Goal: Find specific page/section: Find specific page/section

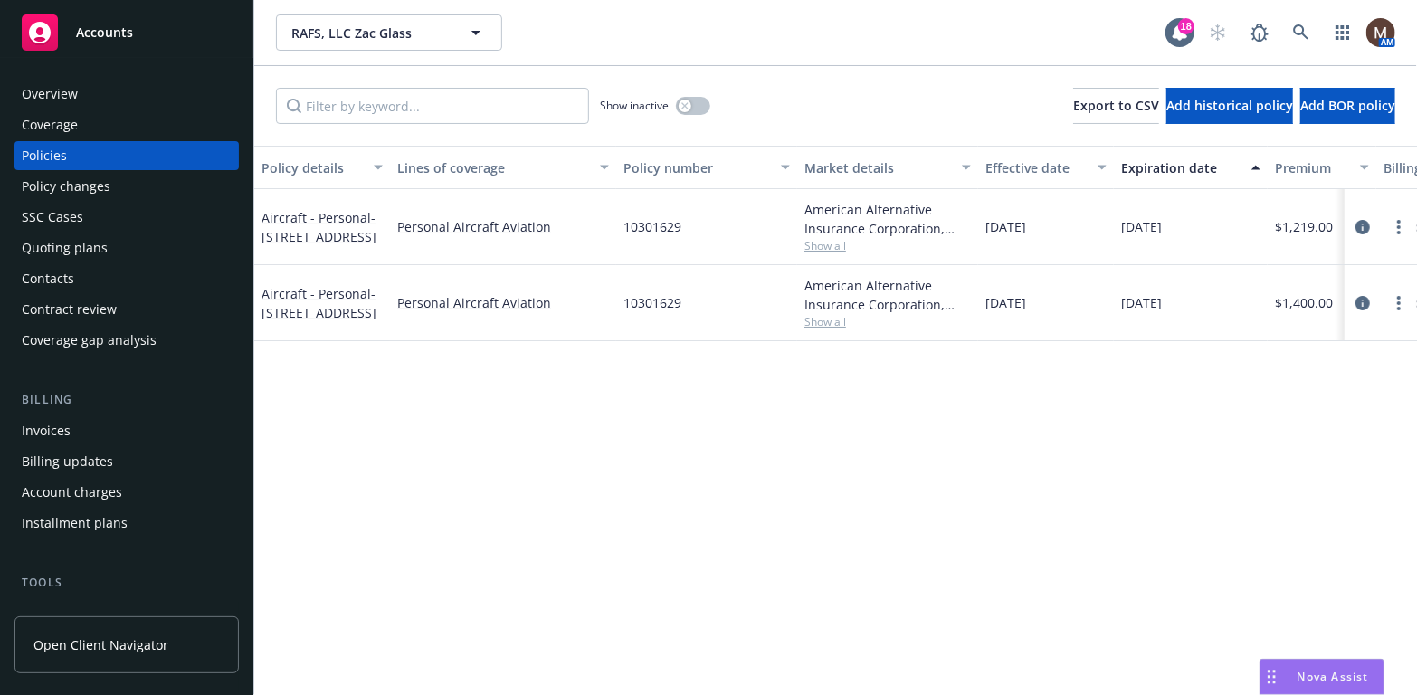
scroll to position [90, 0]
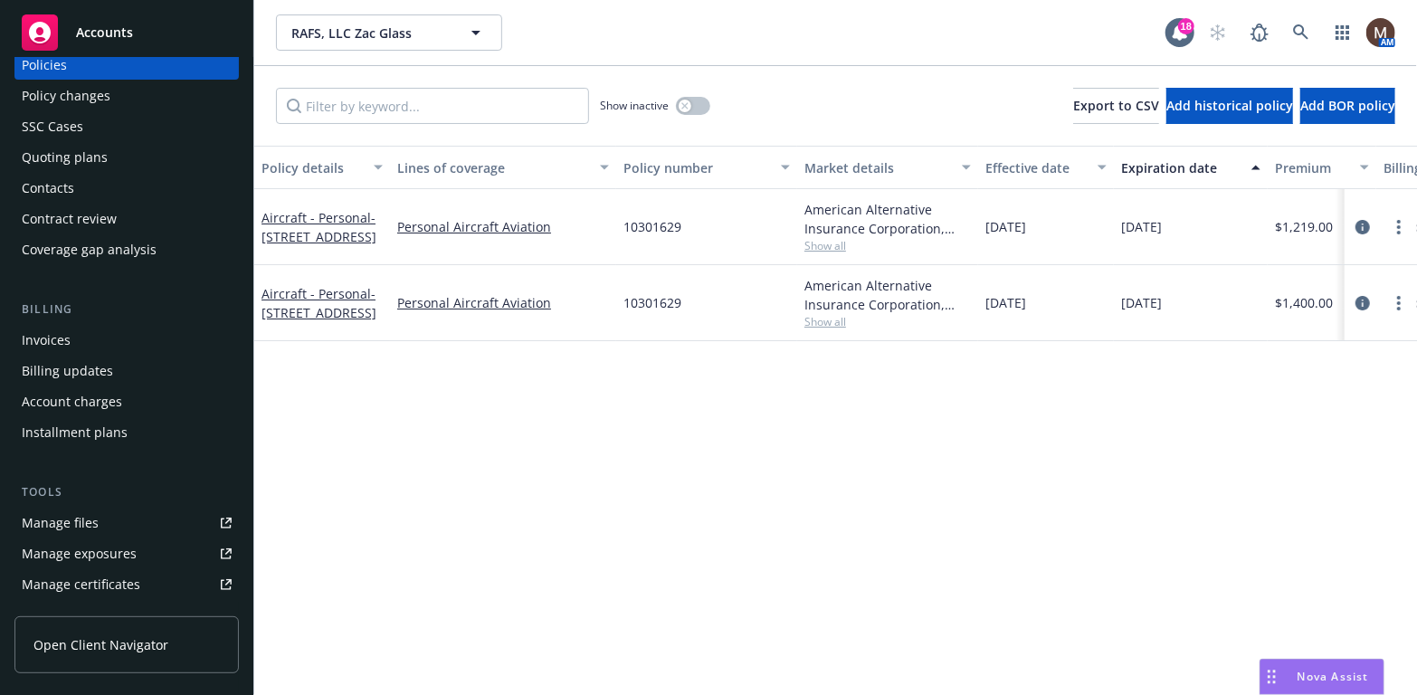
click at [90, 512] on div "Manage files" at bounding box center [60, 522] width 77 height 29
